Goal: Find specific page/section: Find specific page/section

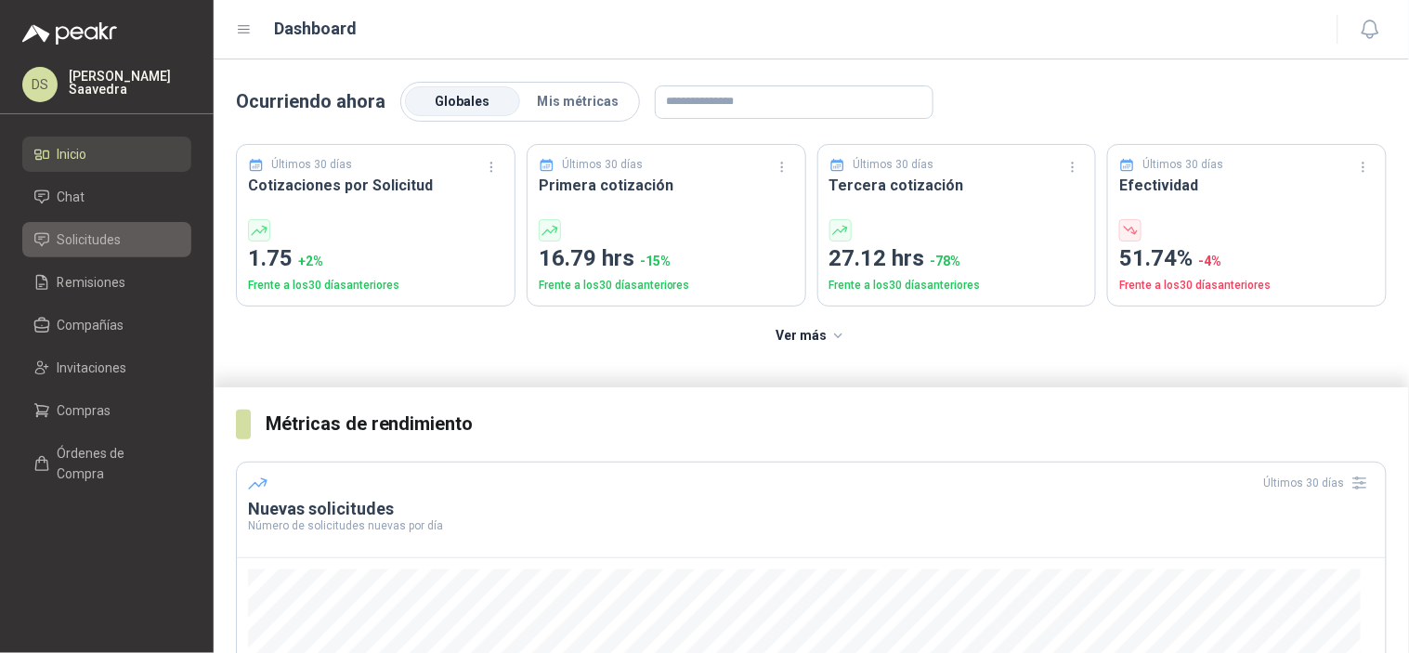
click at [122, 230] on li "Solicitudes" at bounding box center [106, 239] width 147 height 20
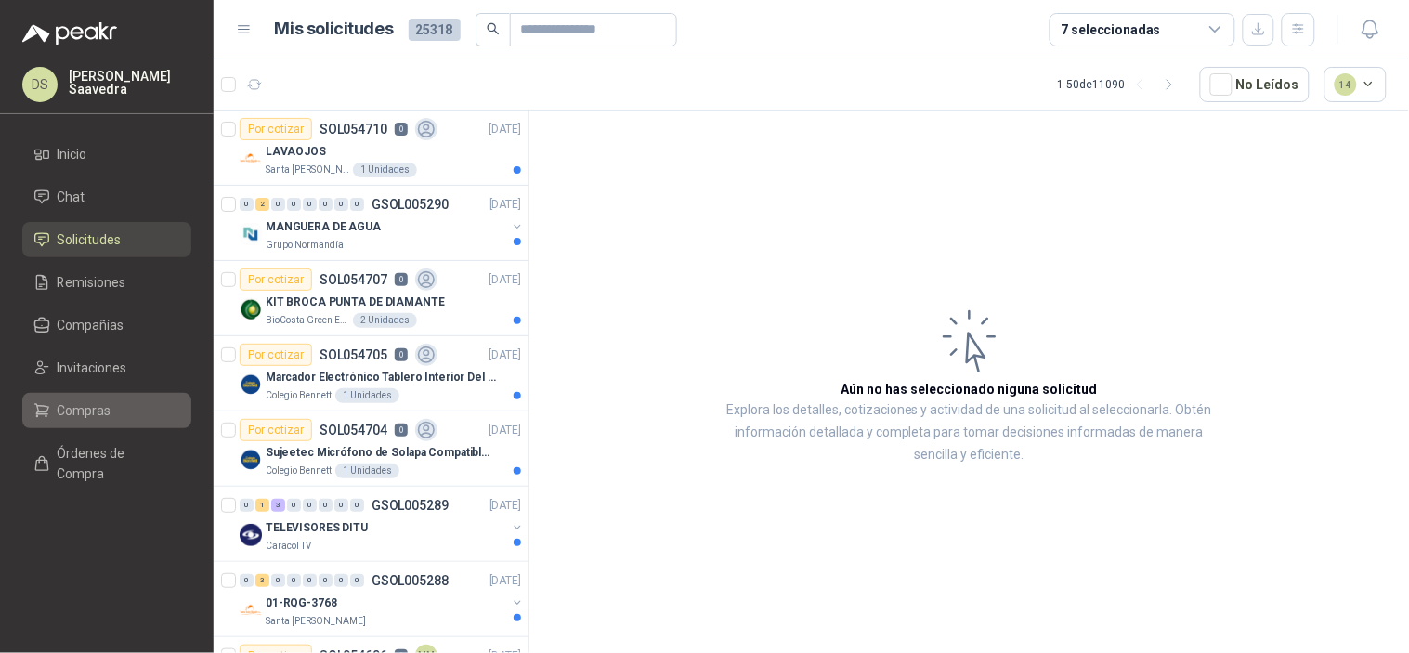
click at [130, 415] on li "Compras" at bounding box center [106, 410] width 147 height 20
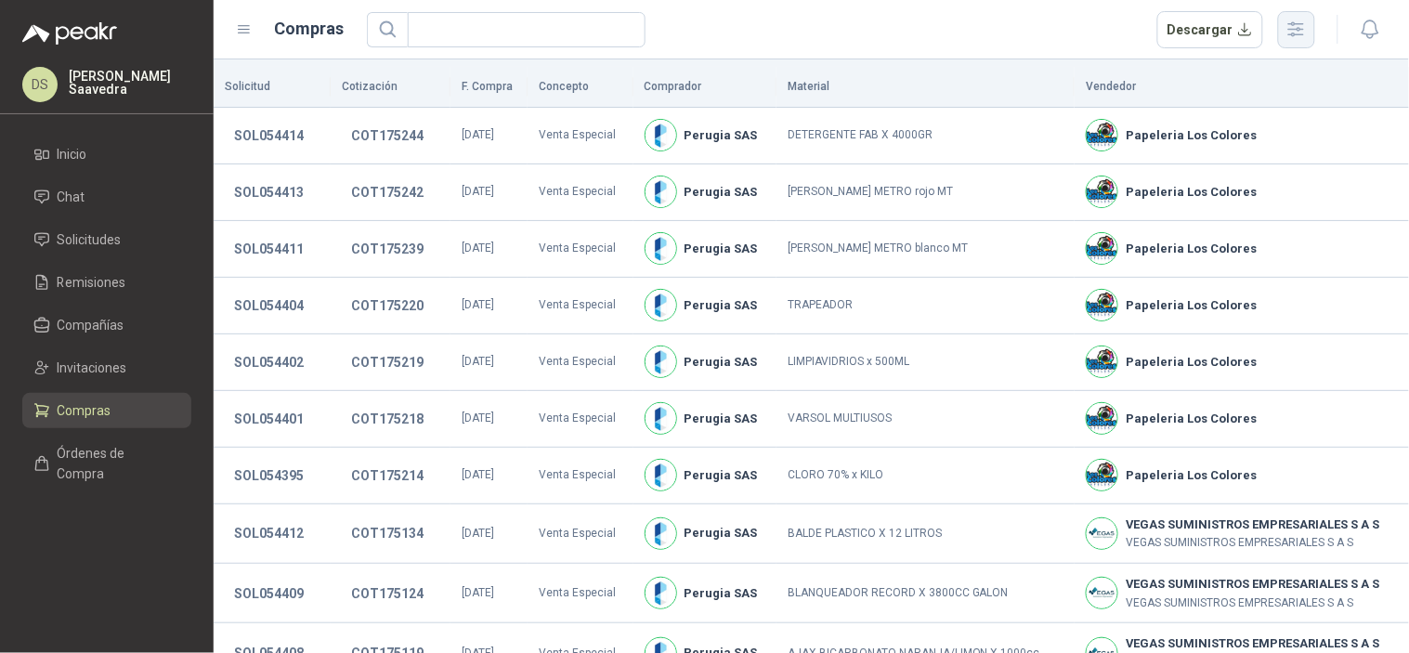
click at [1306, 31] on icon "button" at bounding box center [1296, 29] width 21 height 21
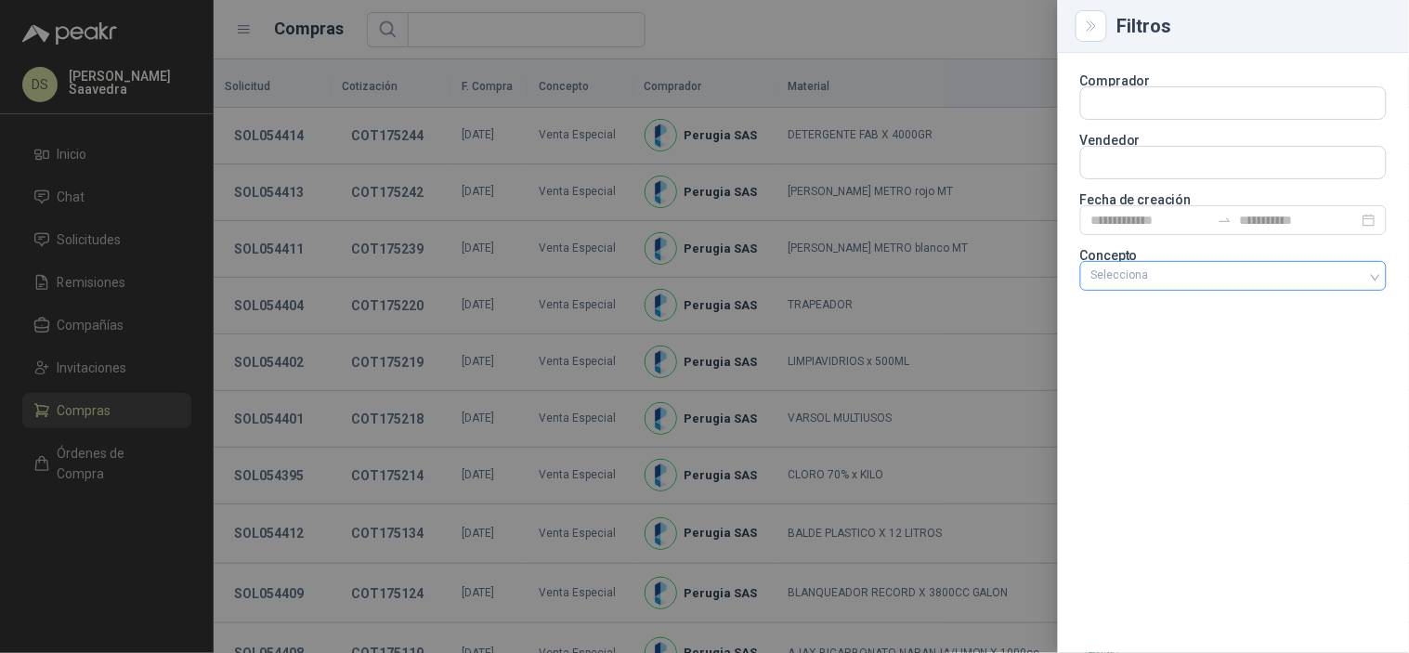
click at [1250, 281] on div at bounding box center [1224, 275] width 280 height 13
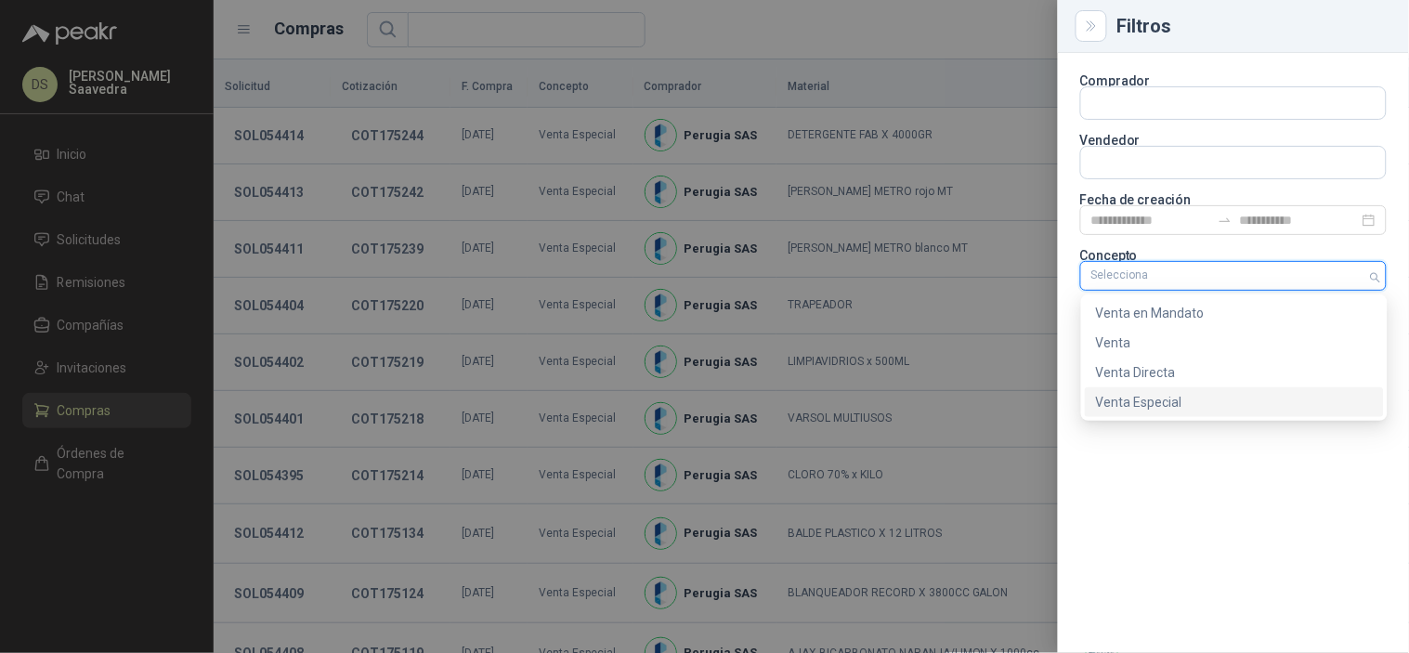
click at [1224, 398] on div "Venta Especial" at bounding box center [1234, 402] width 277 height 20
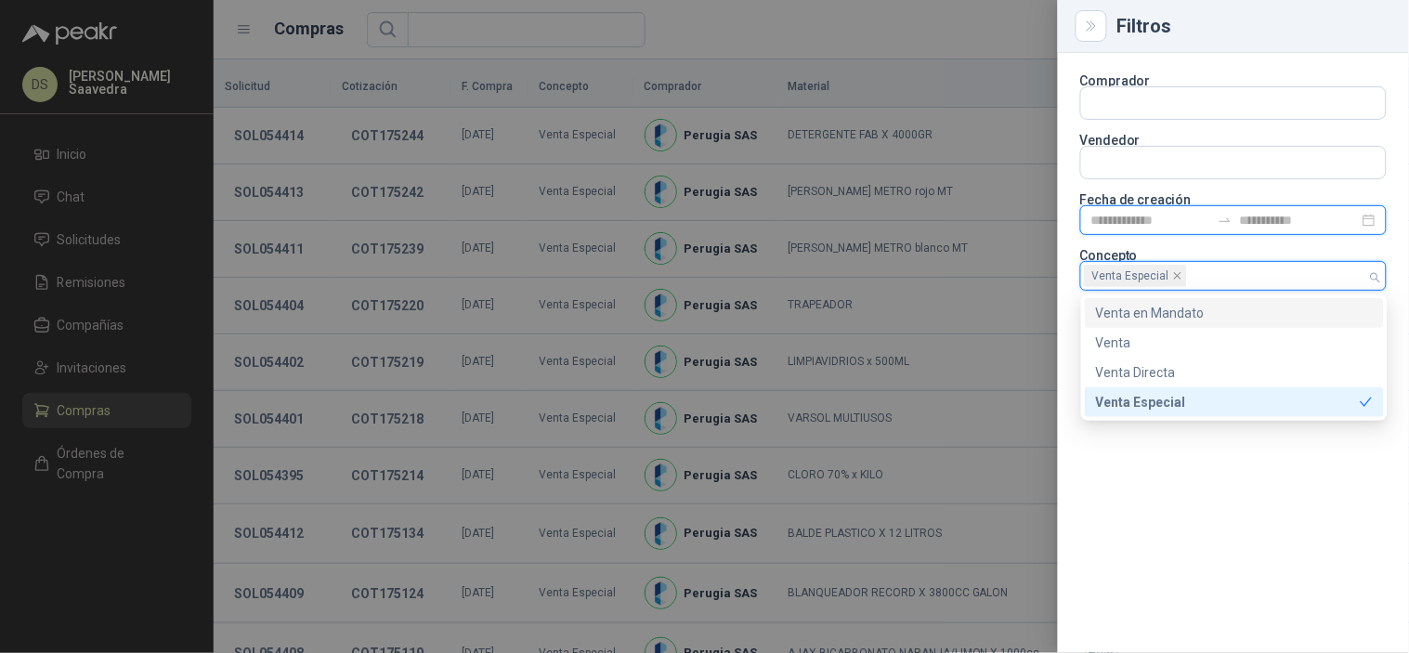
click at [1197, 219] on input at bounding box center [1151, 220] width 119 height 20
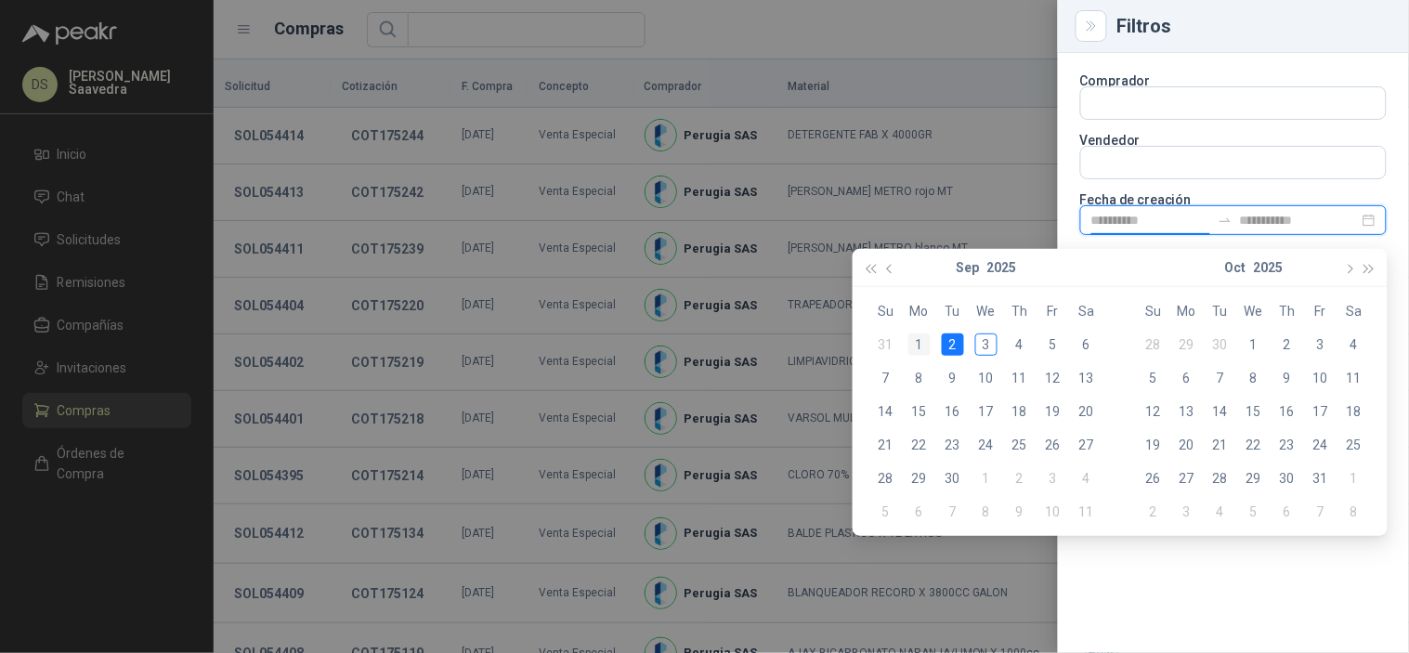
type input "**********"
click at [924, 345] on div "1" at bounding box center [920, 345] width 22 height 22
type input "**********"
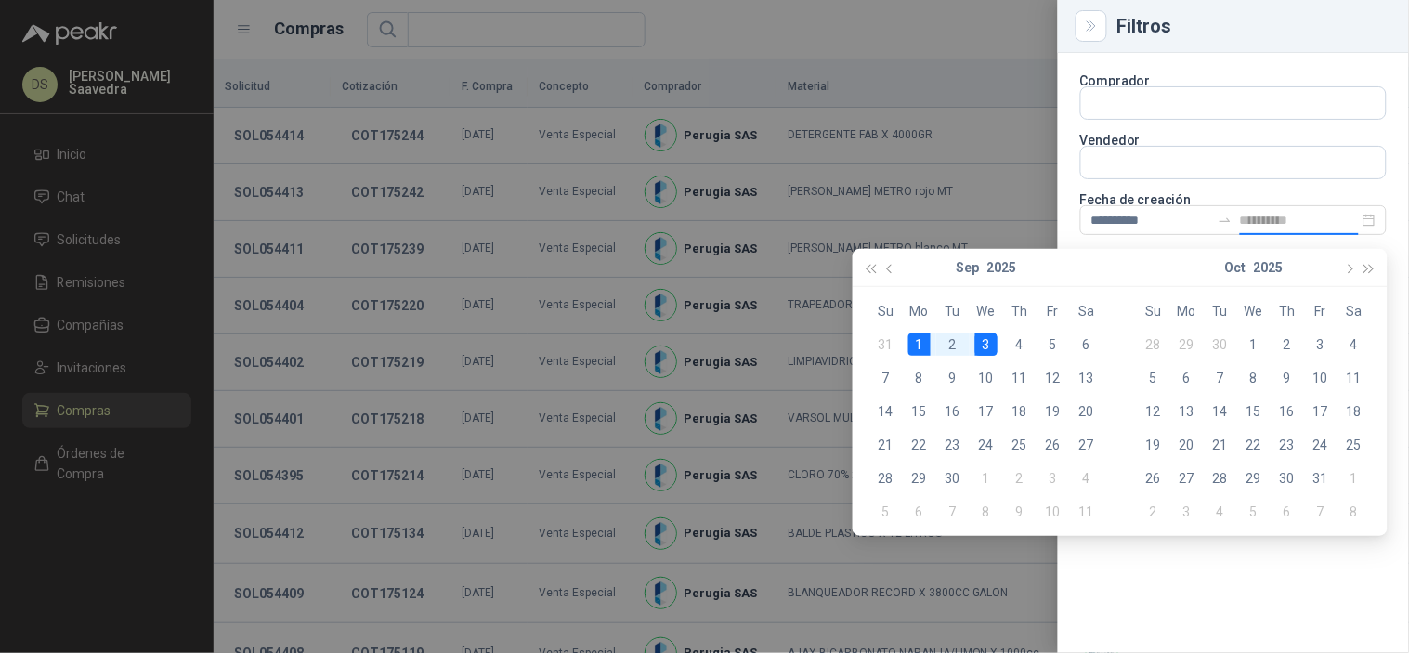
click at [977, 345] on div "3" at bounding box center [986, 345] width 22 height 22
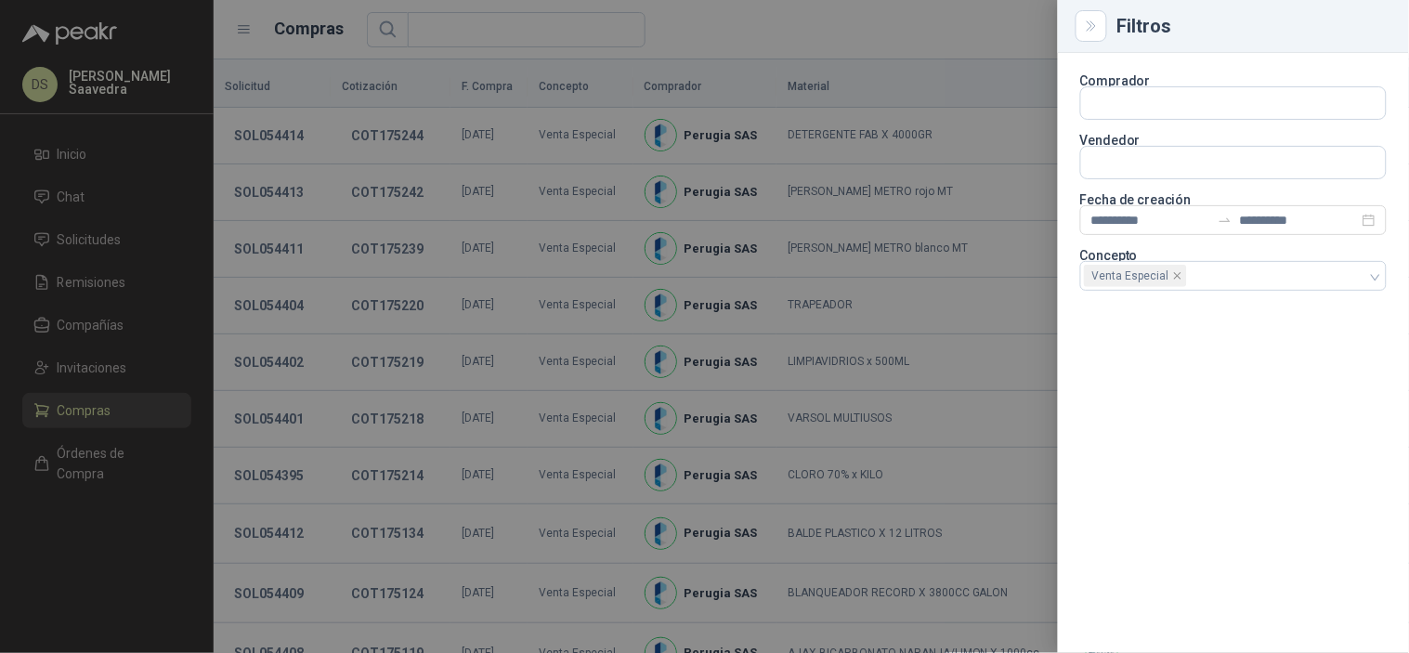
click at [961, 45] on div at bounding box center [704, 326] width 1409 height 653
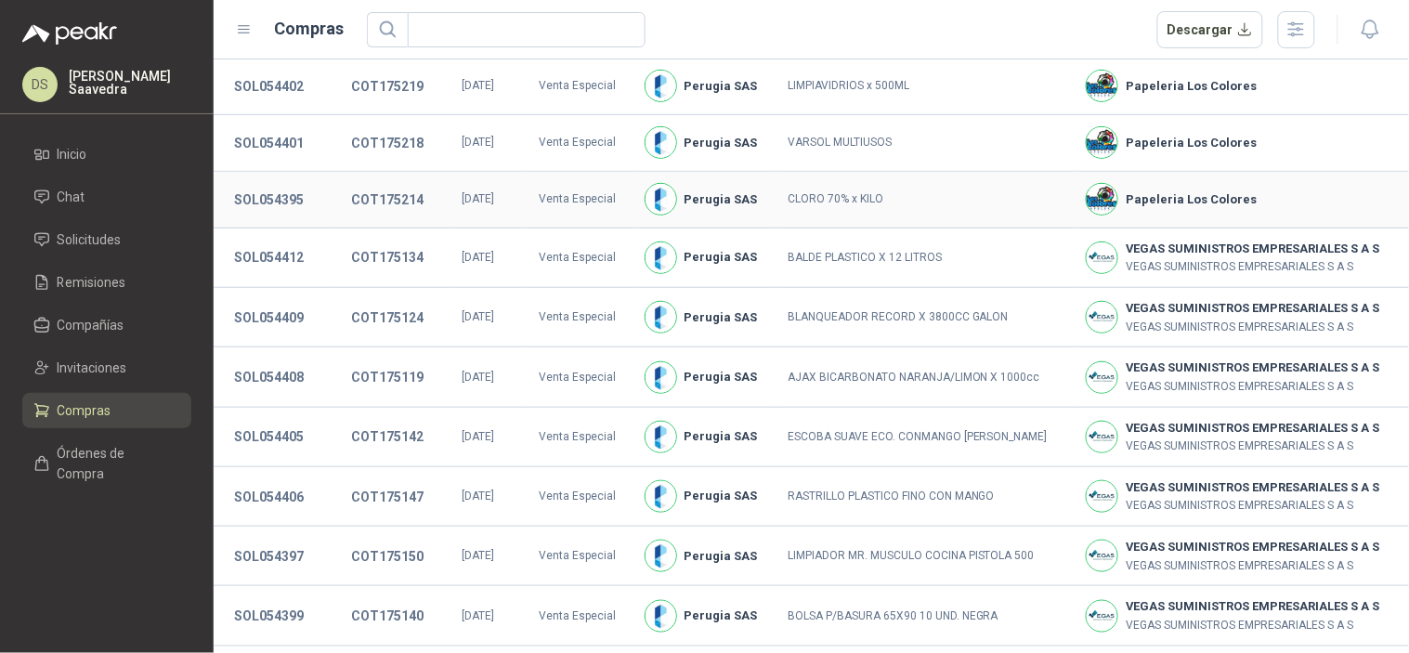
scroll to position [397, 0]
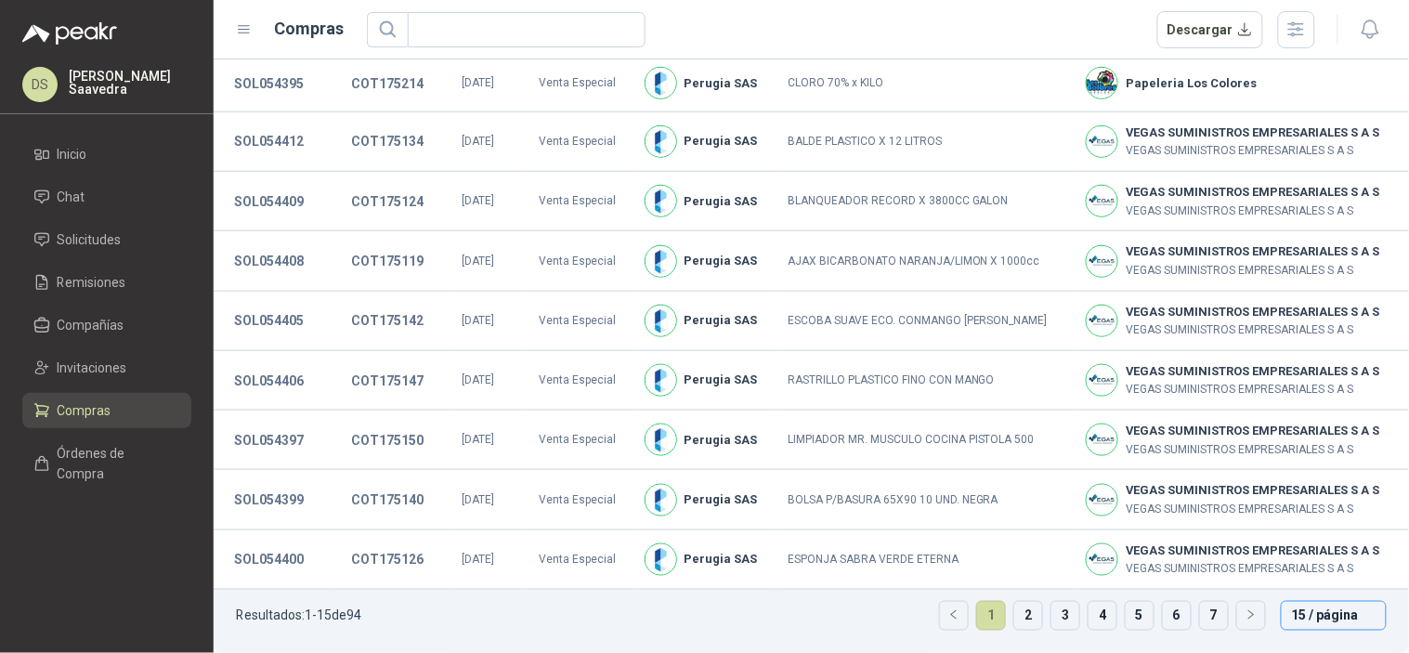
click at [1315, 614] on span "15 / página" at bounding box center [1334, 616] width 84 height 28
click at [1316, 541] on div "50 / página" at bounding box center [1333, 549] width 75 height 20
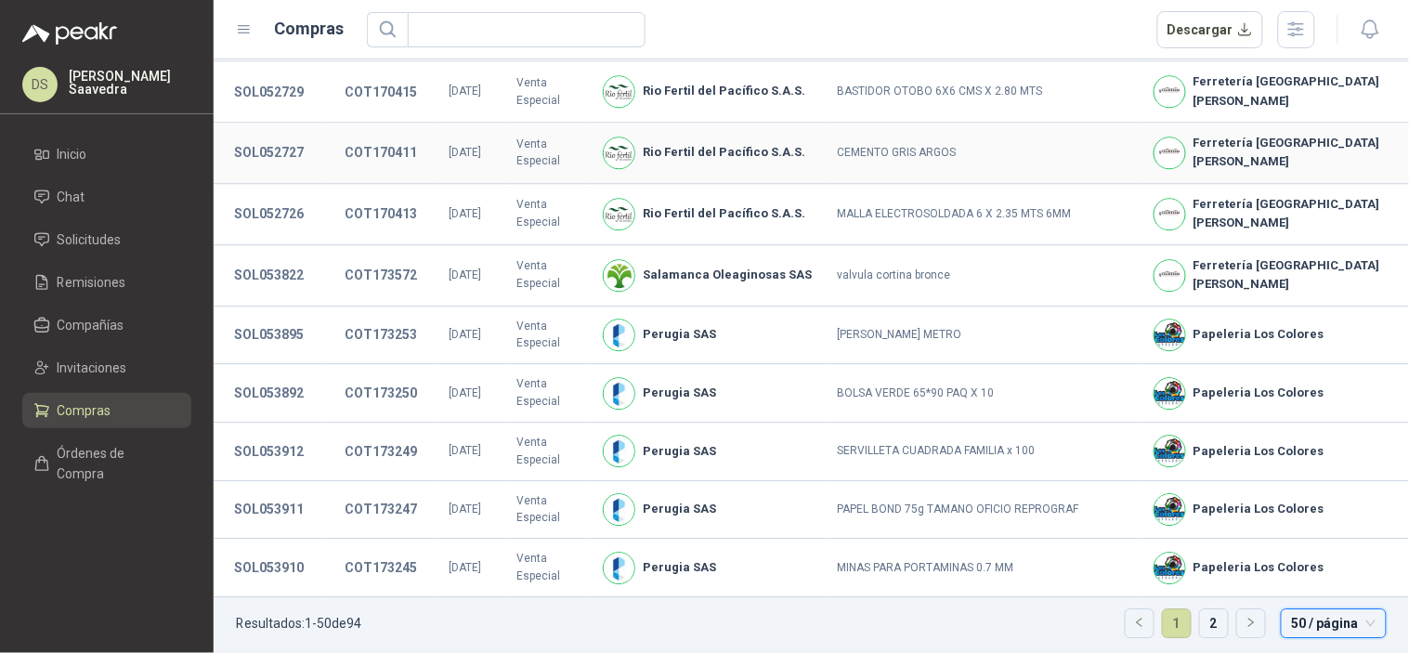
scroll to position [3043, 0]
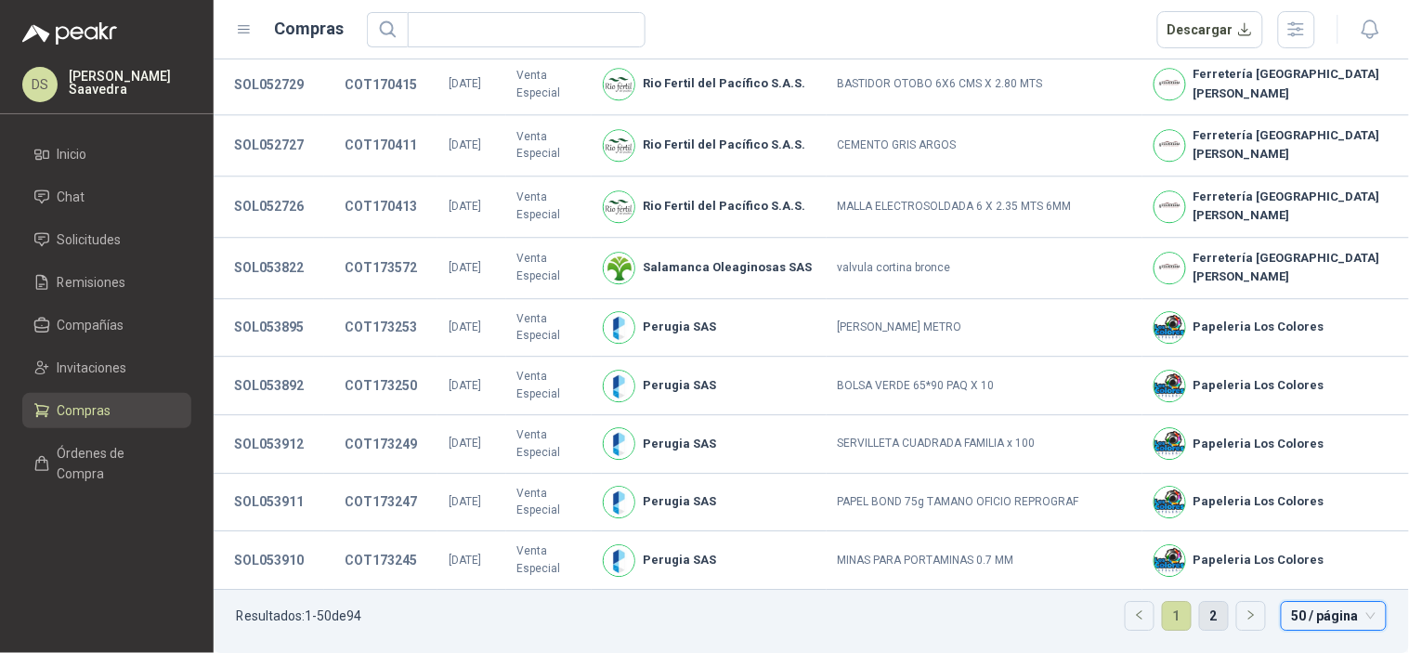
click at [1211, 616] on link "2" at bounding box center [1214, 616] width 28 height 28
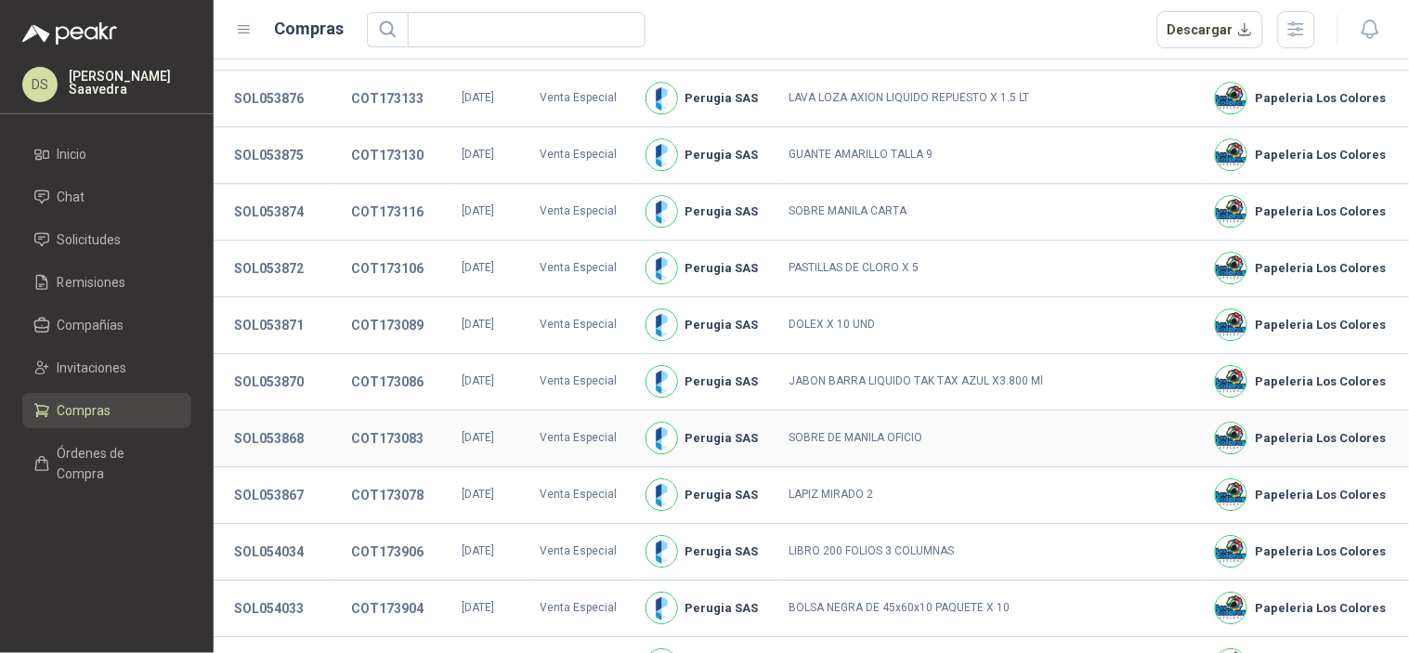
scroll to position [1080, 0]
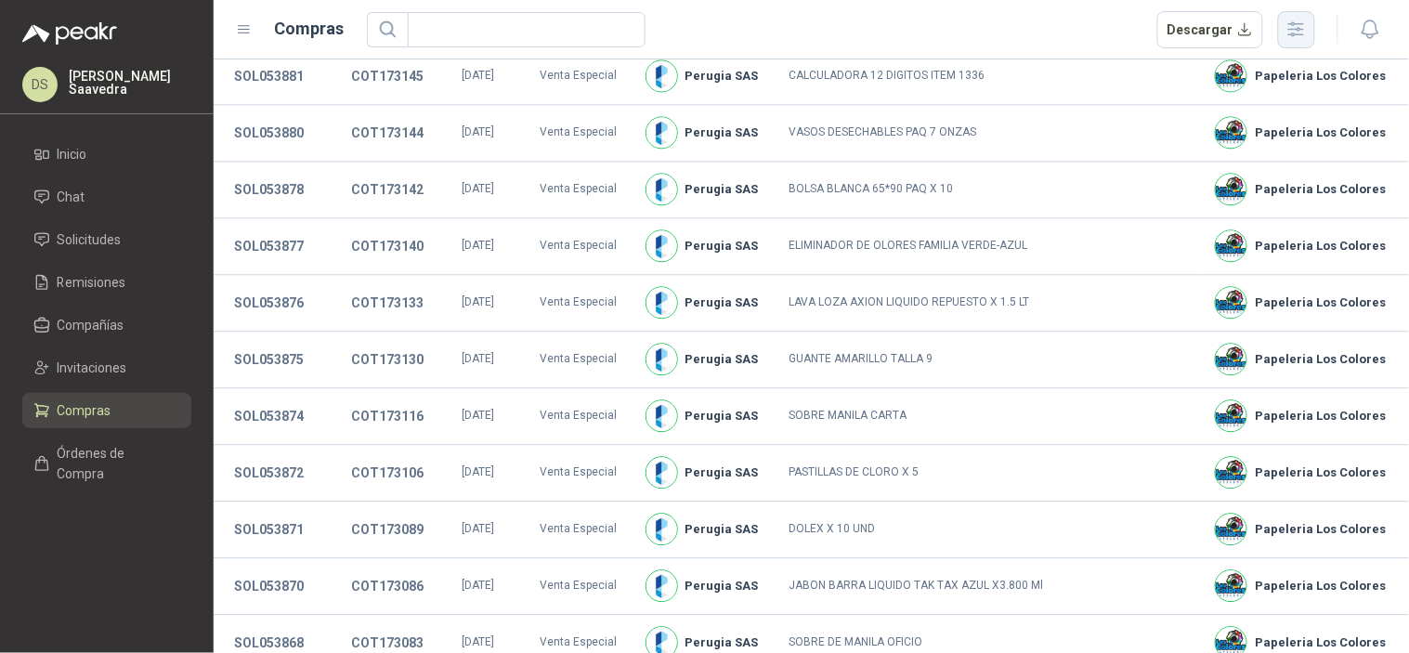
click at [1288, 33] on icon "button" at bounding box center [1296, 29] width 21 height 21
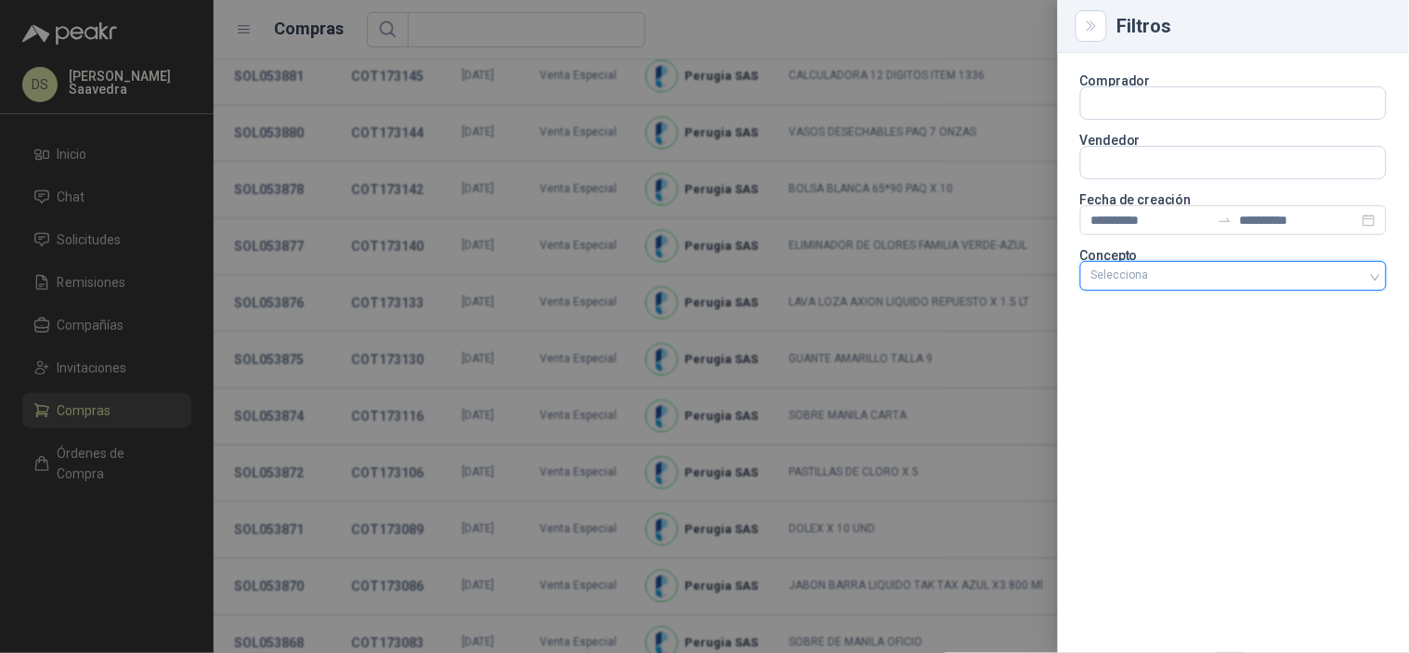
click at [1353, 276] on div at bounding box center [1224, 275] width 280 height 13
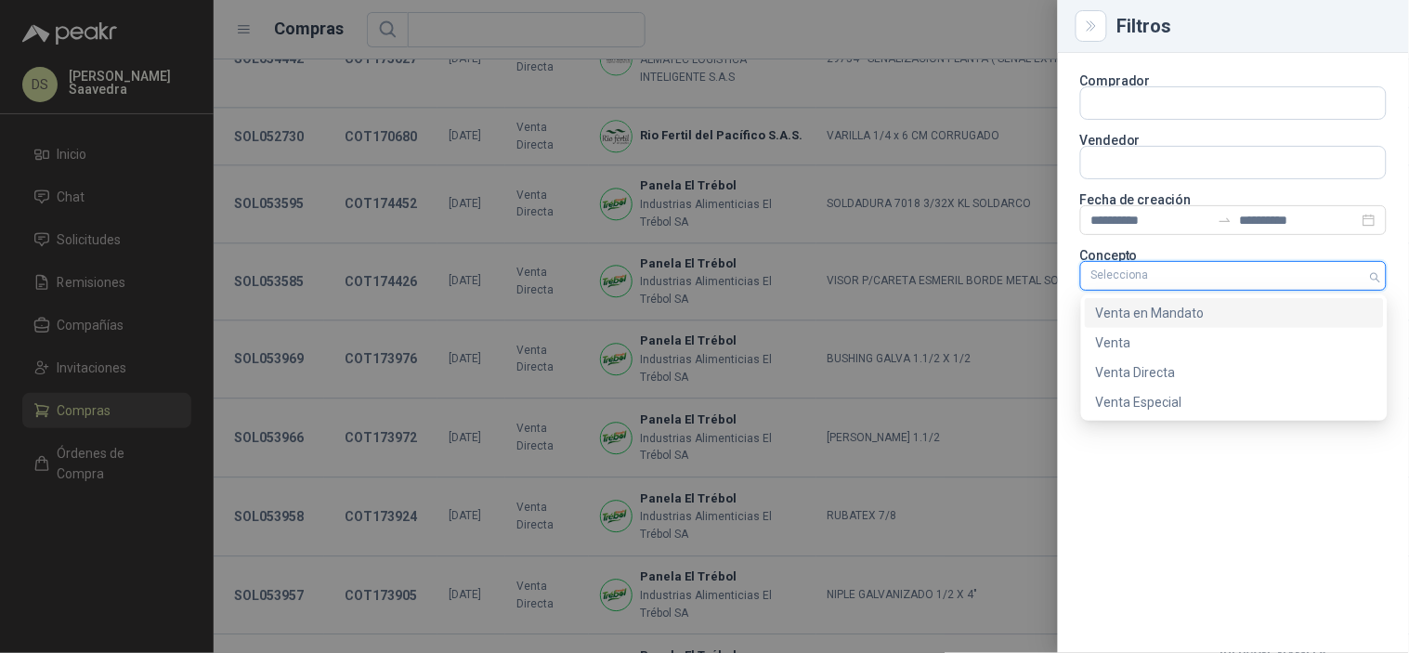
click at [1250, 317] on div "Venta en Mandato" at bounding box center [1234, 313] width 277 height 20
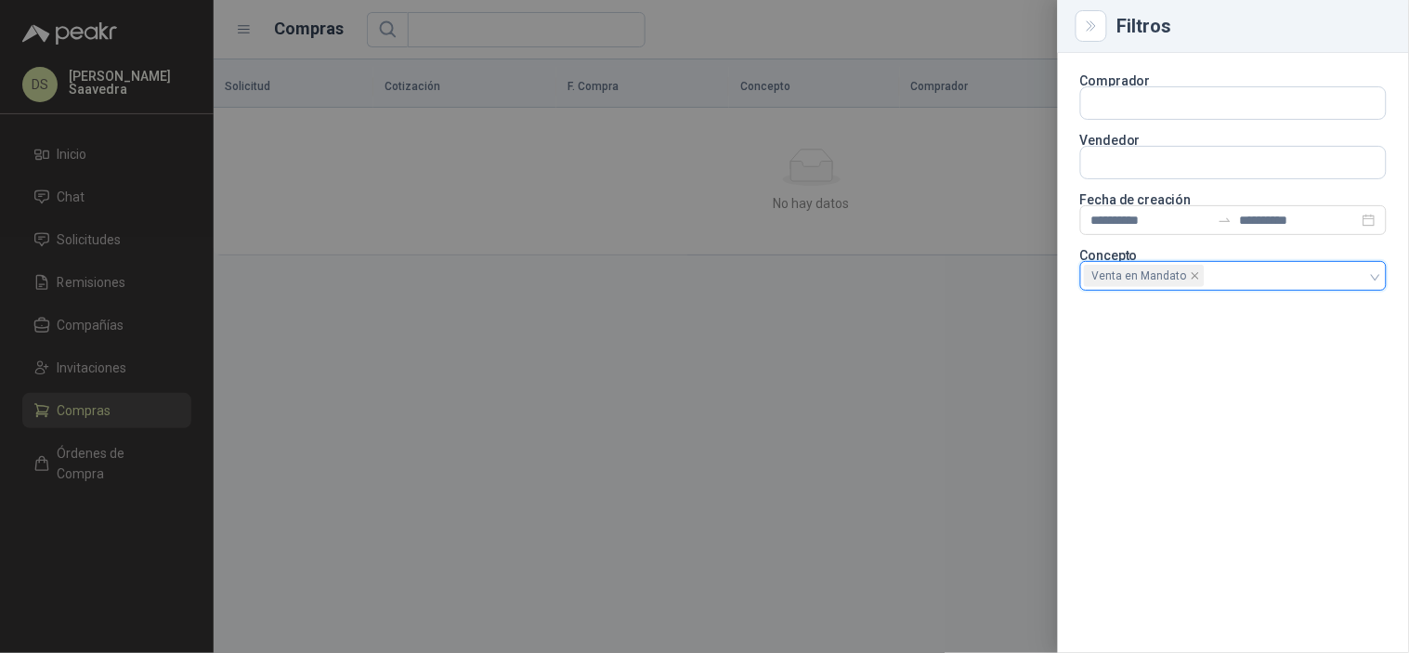
click at [1003, 39] on div at bounding box center [704, 326] width 1409 height 653
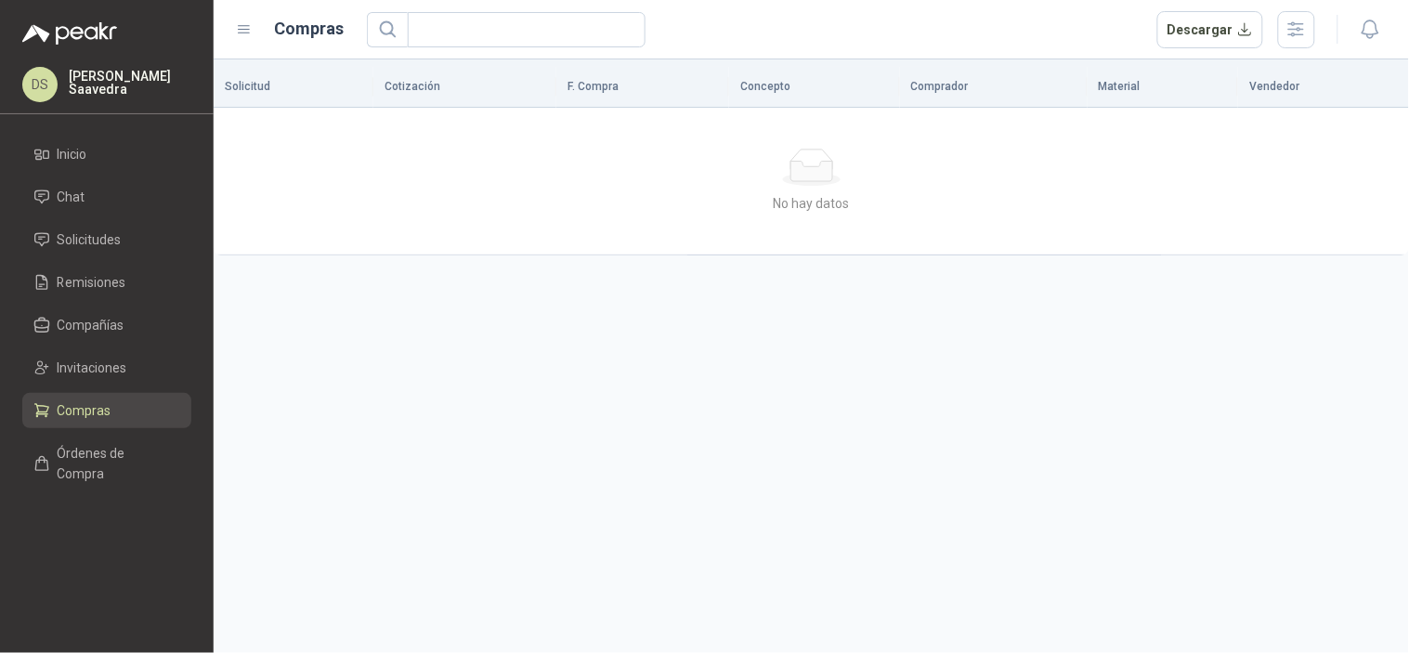
click at [1294, 48] on header "Compras Descargar" at bounding box center [812, 29] width 1196 height 59
click at [1301, 37] on icon "button" at bounding box center [1296, 29] width 21 height 21
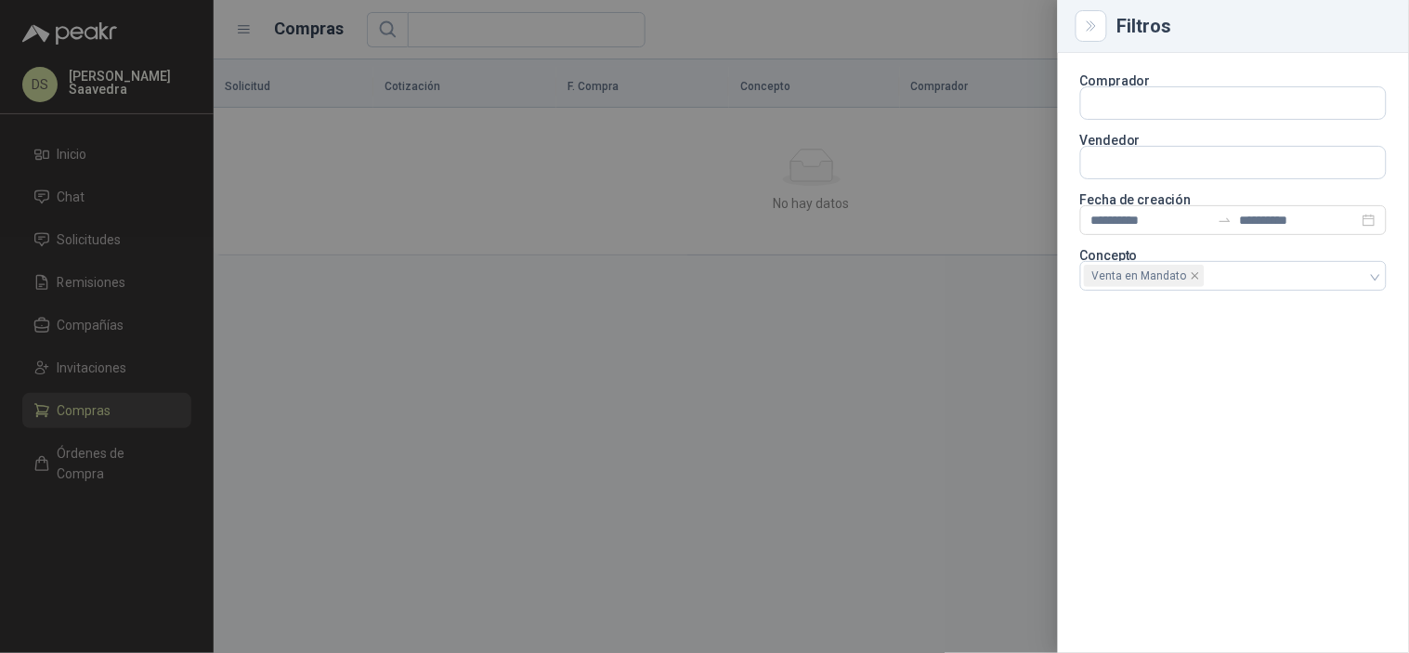
click at [1227, 202] on p "Fecha de creación" at bounding box center [1233, 199] width 307 height 11
click at [1206, 214] on input "**********" at bounding box center [1151, 220] width 119 height 20
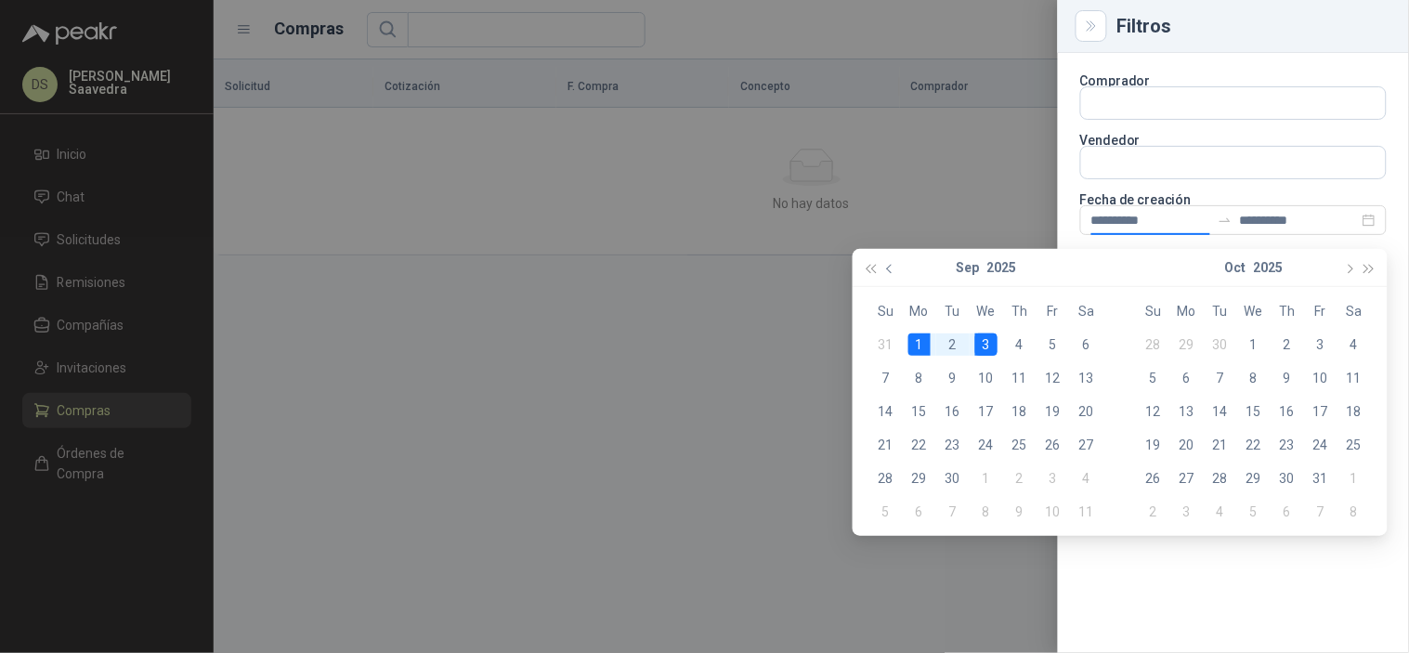
click at [881, 276] on button "button" at bounding box center [891, 267] width 20 height 37
type input "**********"
click at [894, 513] on div "31" at bounding box center [886, 512] width 22 height 22
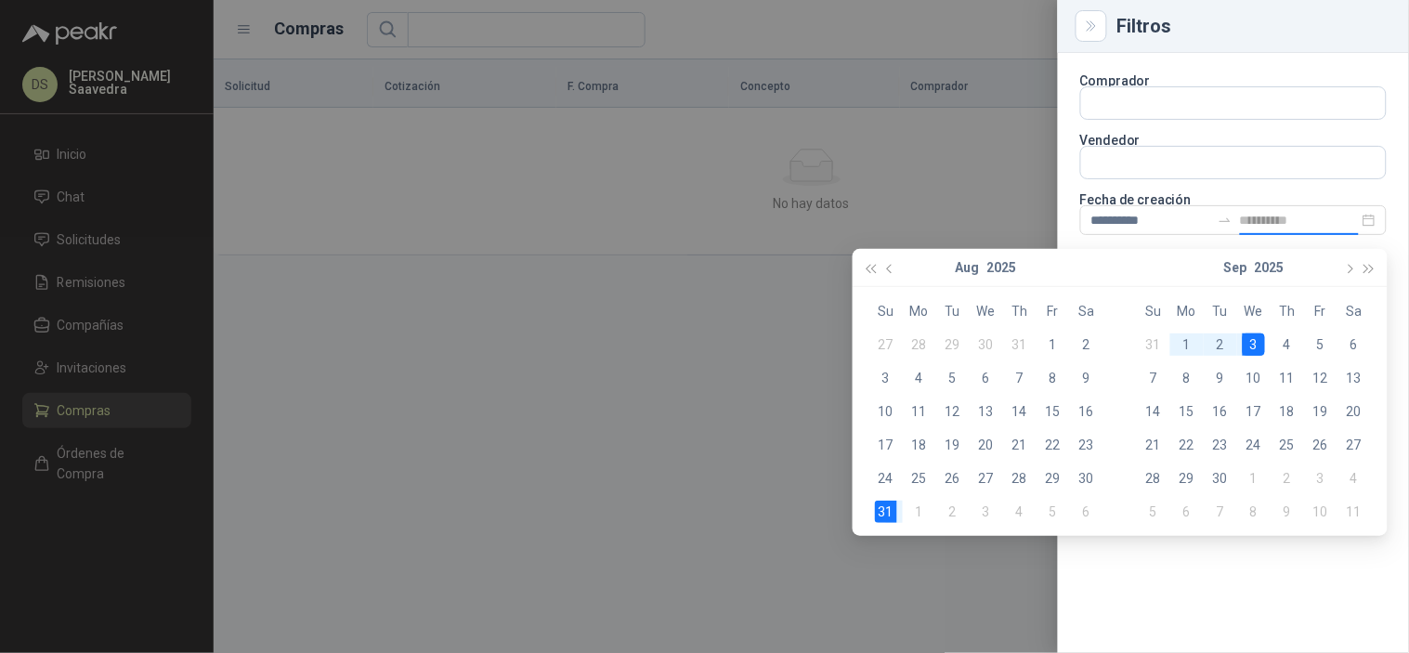
click at [1255, 341] on div "3" at bounding box center [1254, 345] width 22 height 22
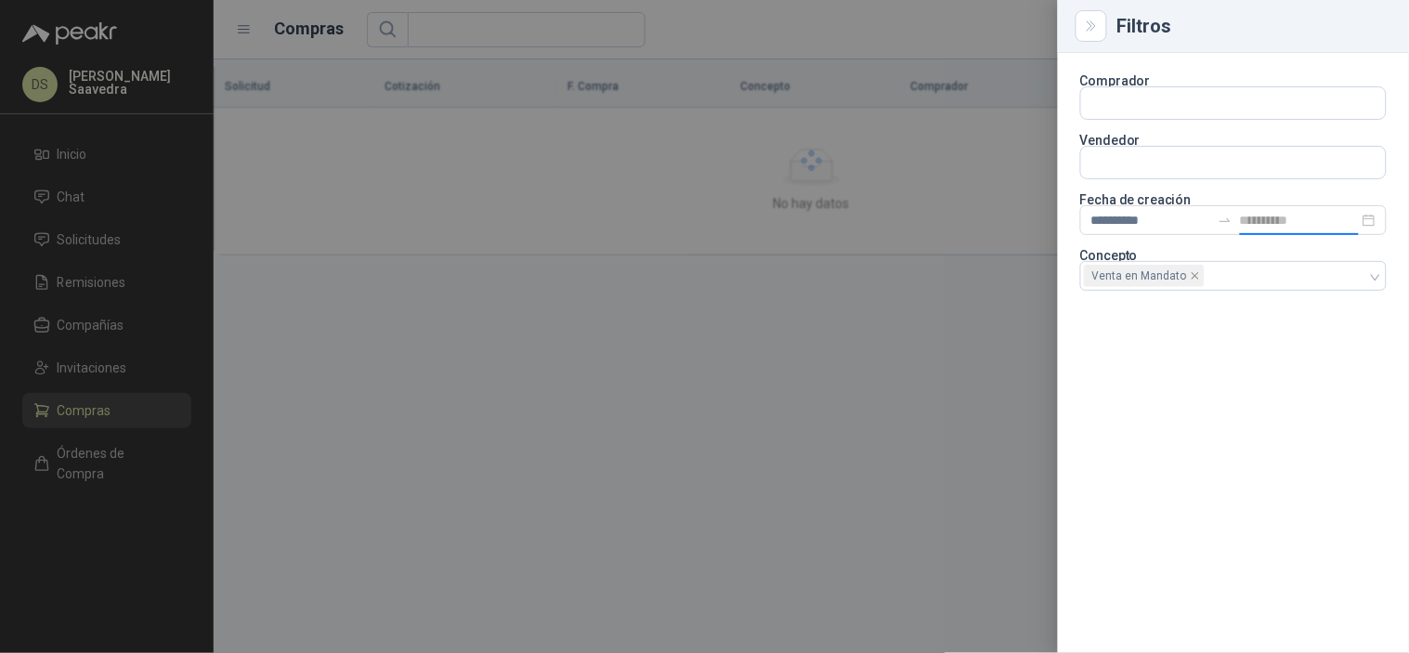
type input "**********"
click at [905, 295] on div at bounding box center [704, 326] width 1409 height 653
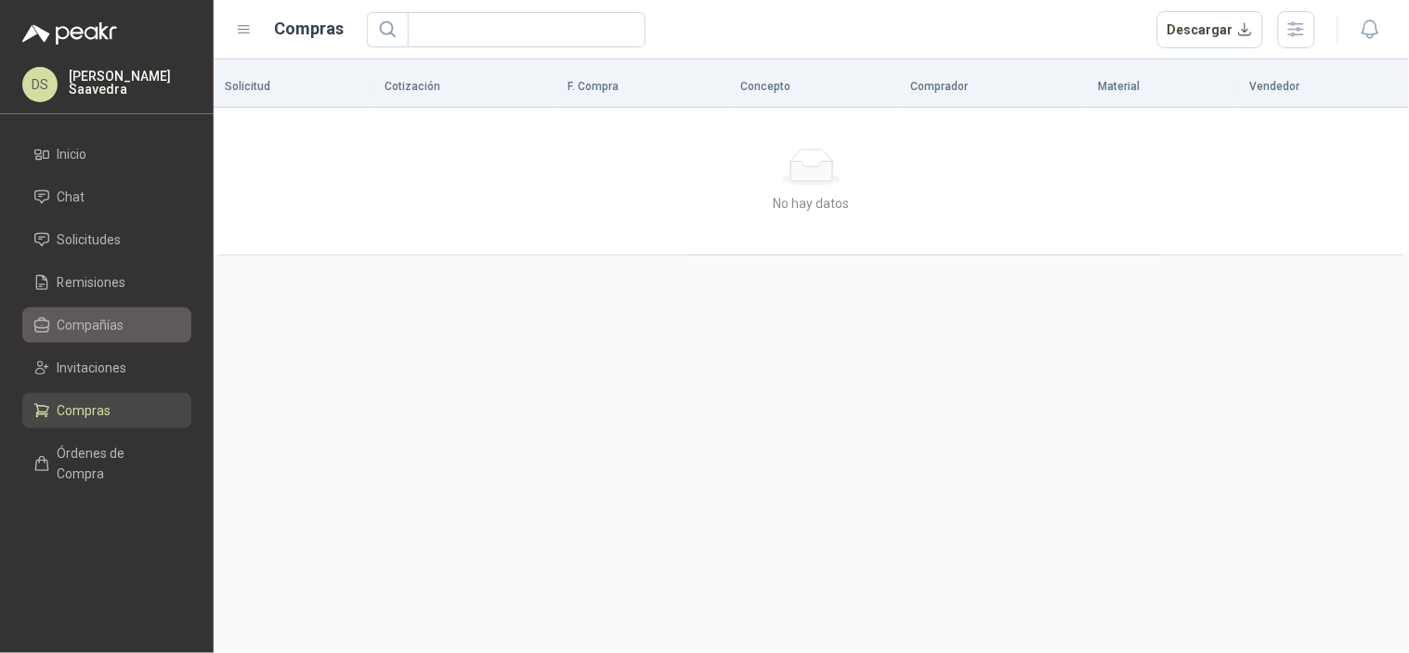
click at [121, 321] on span "Compañías" at bounding box center [91, 325] width 67 height 20
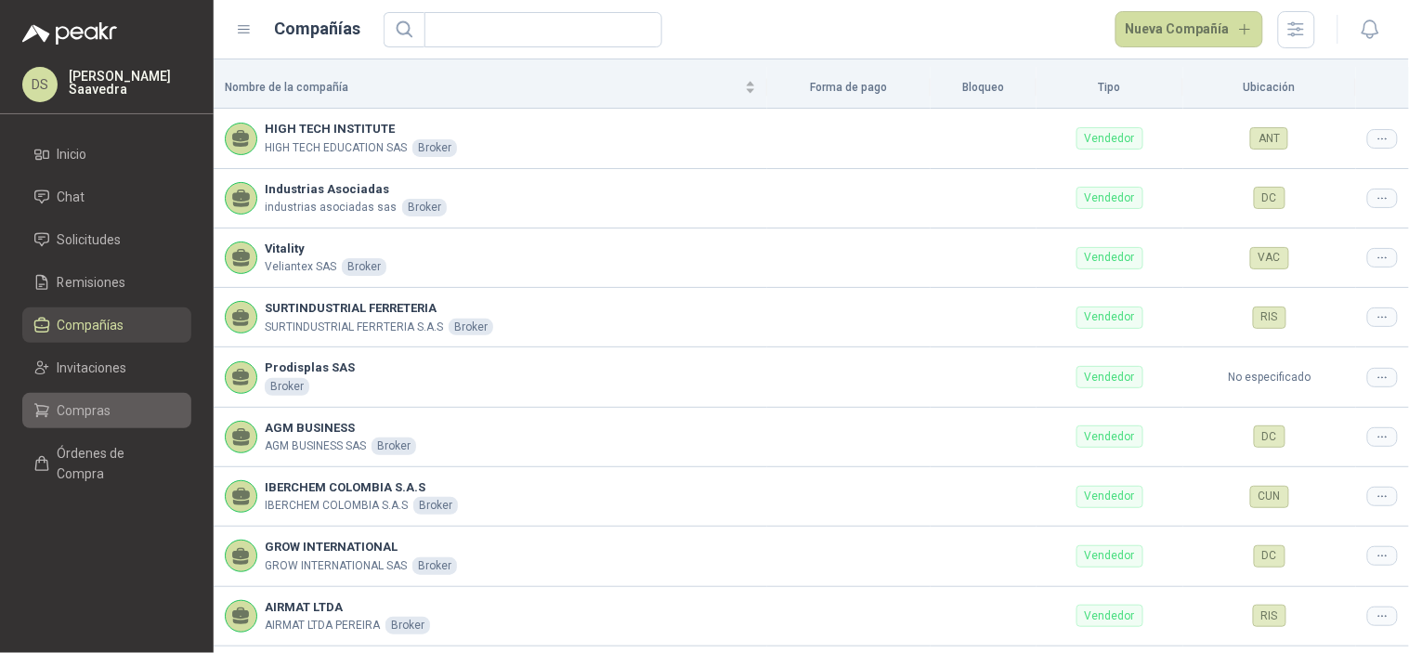
click at [88, 416] on span "Compras" at bounding box center [85, 410] width 54 height 20
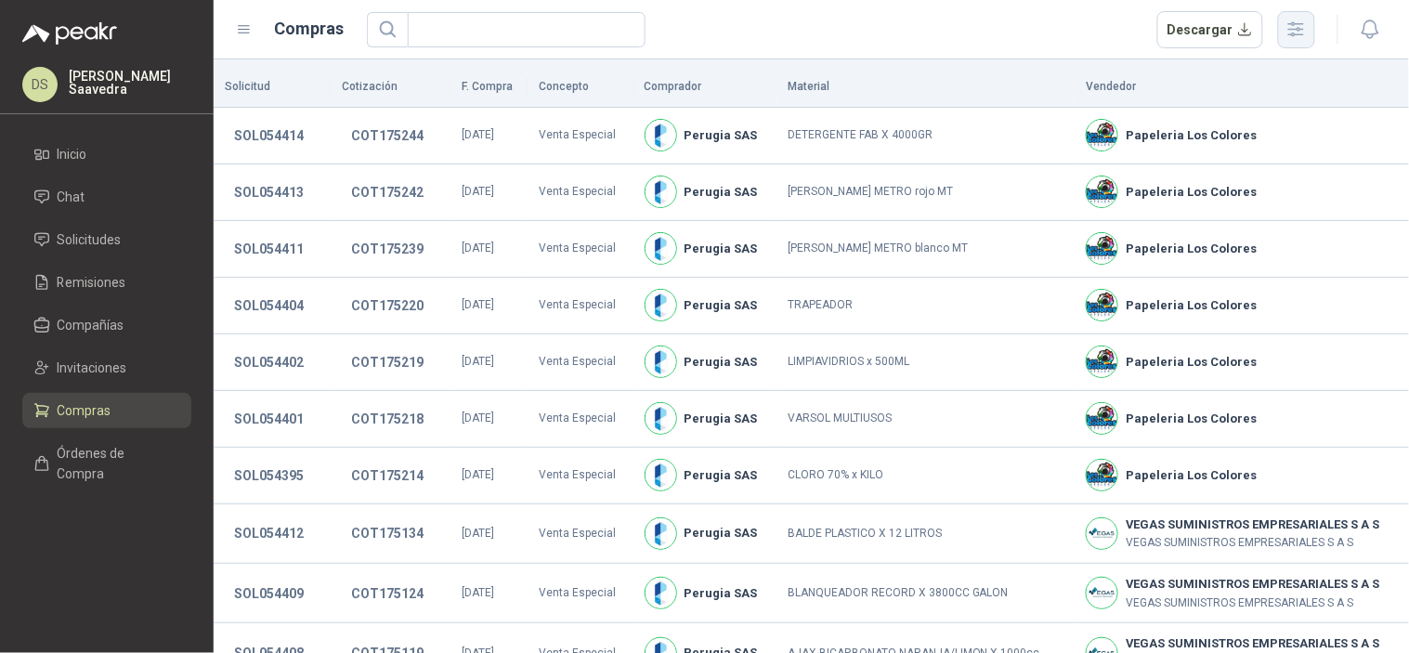
click at [1289, 41] on button "button" at bounding box center [1296, 29] width 37 height 37
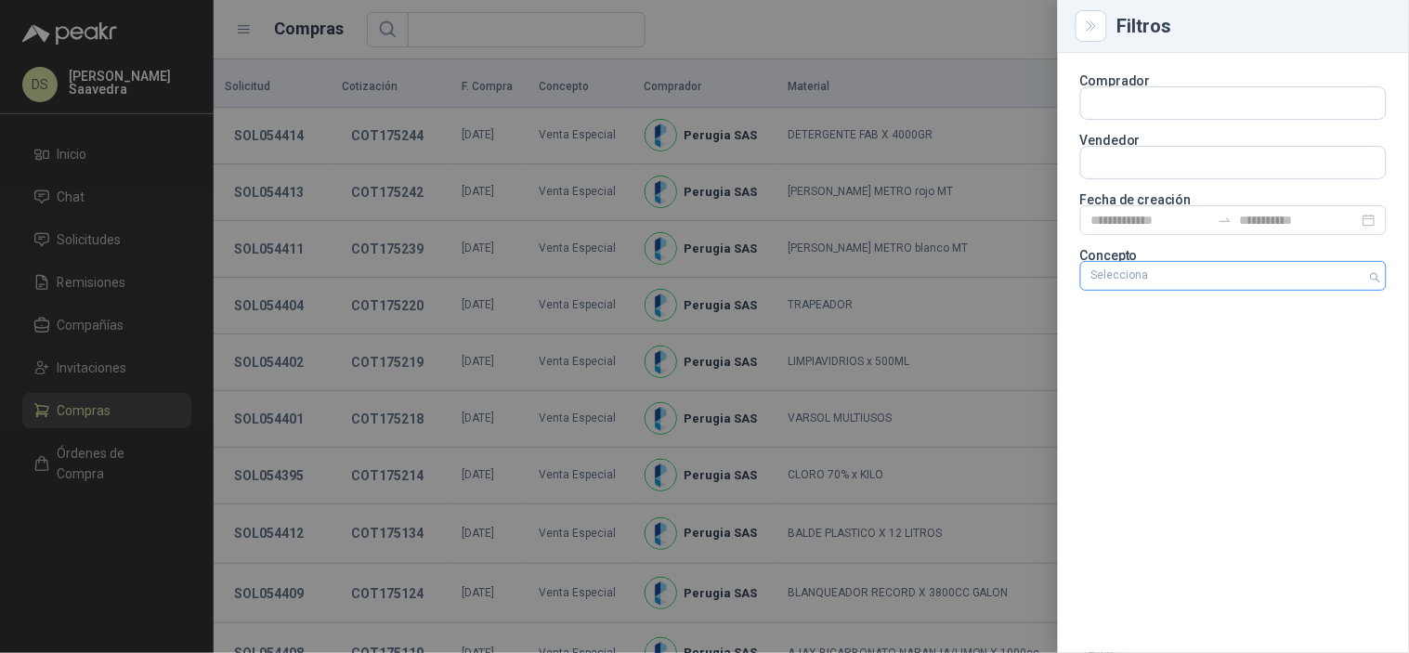
click at [1291, 265] on div "Selecciona" at bounding box center [1233, 276] width 307 height 30
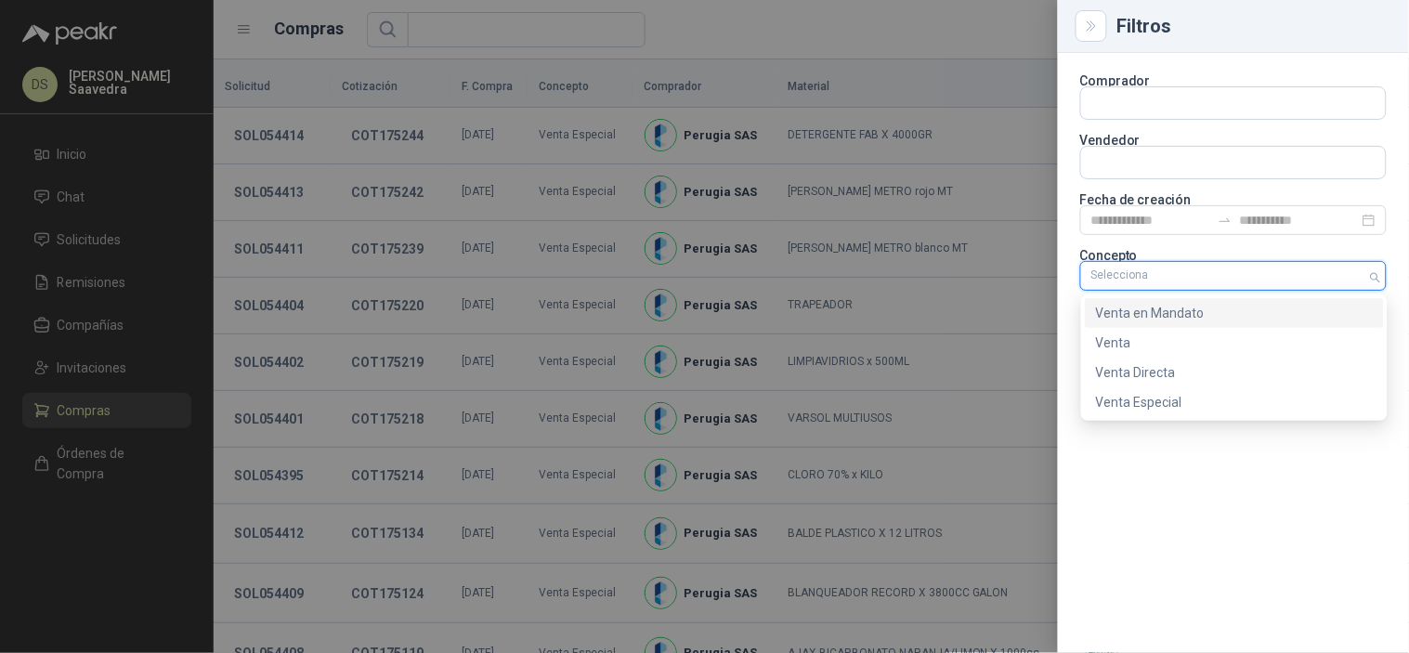
click at [1209, 312] on div "Venta en Mandato" at bounding box center [1234, 313] width 277 height 20
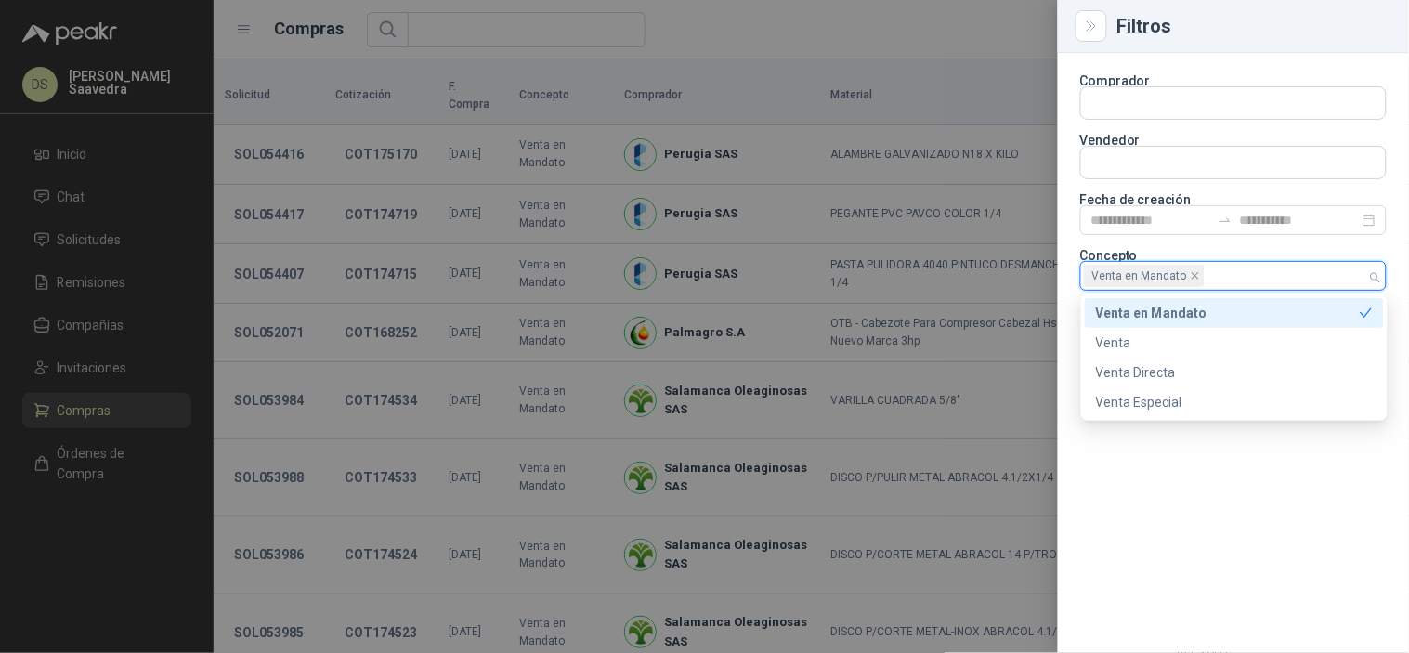
click at [827, 24] on div at bounding box center [704, 326] width 1409 height 653
